Goal: Information Seeking & Learning: Check status

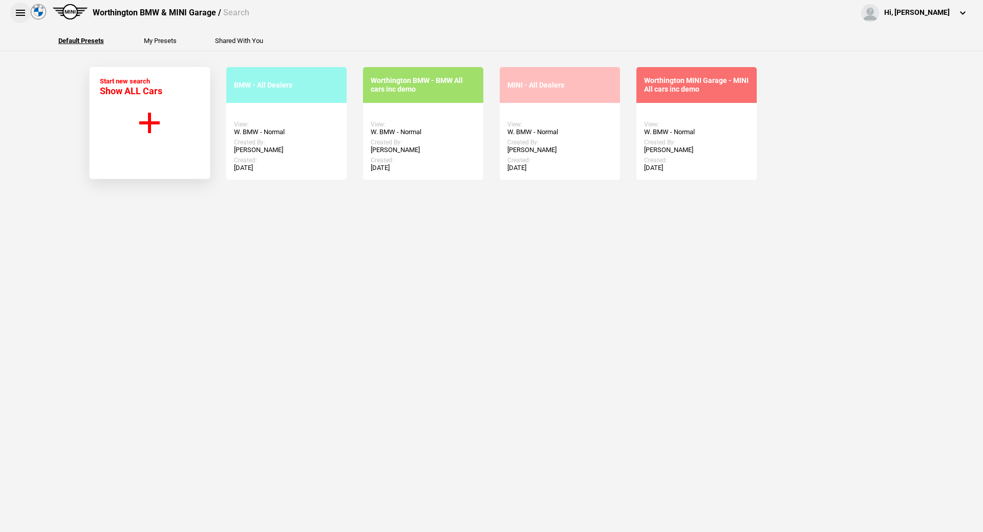
click at [25, 12] on button at bounding box center [20, 13] width 20 height 20
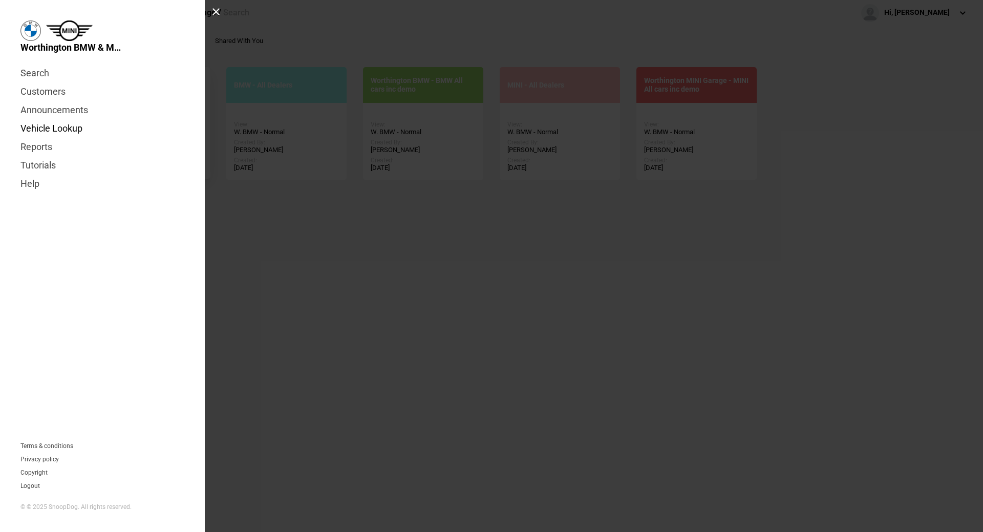
click at [35, 125] on link "Vehicle Lookup" at bounding box center [102, 128] width 164 height 18
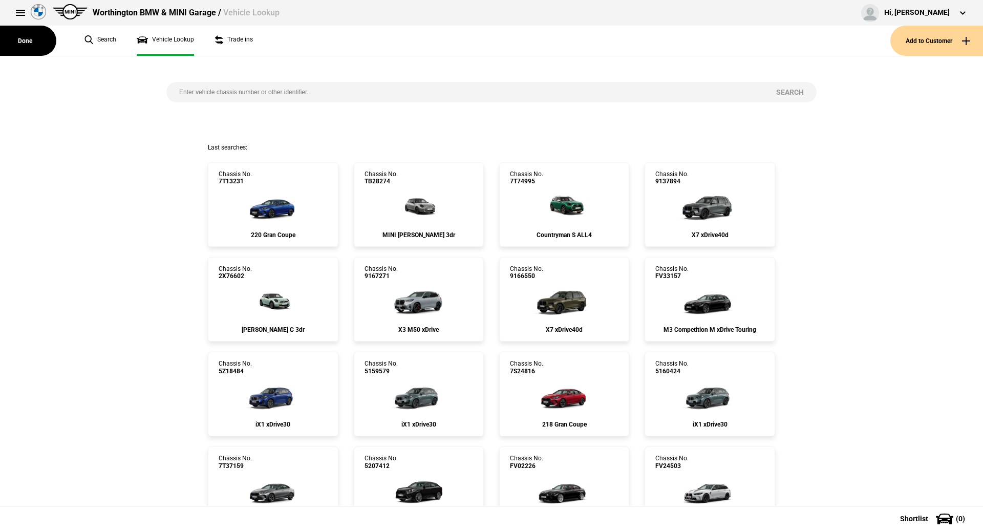
click at [218, 89] on input "search" at bounding box center [464, 92] width 597 height 20
drag, startPoint x: 218, startPoint y: 89, endPoint x: 230, endPoint y: 100, distance: 17.0
paste input "[US_VEHICLE_IDENTIFICATION_NUMBER]"
type input "[US_VEHICLE_IDENTIFICATION_NUMBER]"
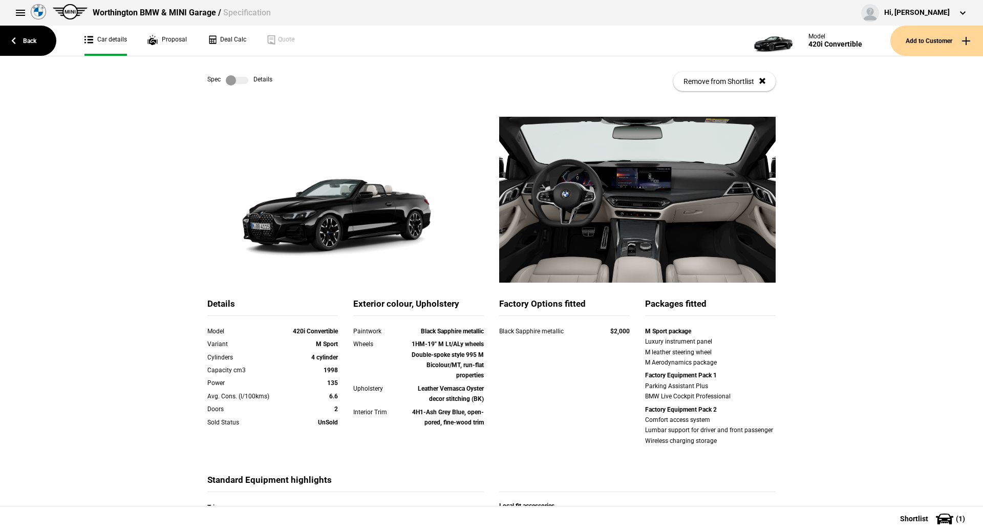
click at [248, 78] on link at bounding box center [237, 80] width 33 height 10
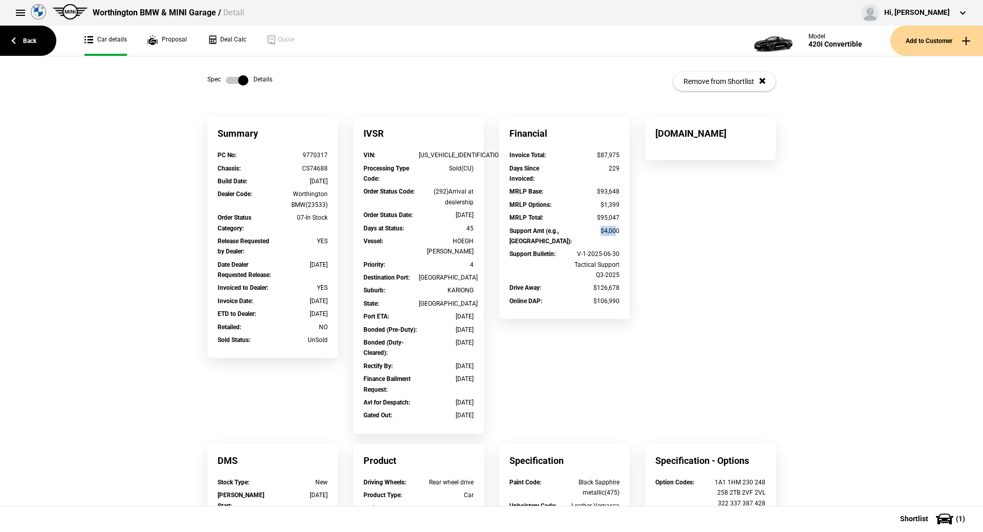
drag, startPoint x: 594, startPoint y: 232, endPoint x: 613, endPoint y: 233, distance: 18.9
click at [613, 233] on div "$4,000" at bounding box center [592, 231] width 55 height 10
click at [613, 234] on div "$4,000" at bounding box center [592, 231] width 55 height 10
